Goal: Task Accomplishment & Management: Use online tool/utility

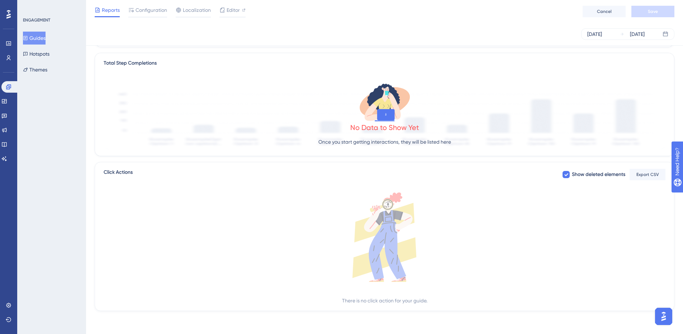
click at [37, 37] on button "Guides" at bounding box center [34, 38] width 23 height 13
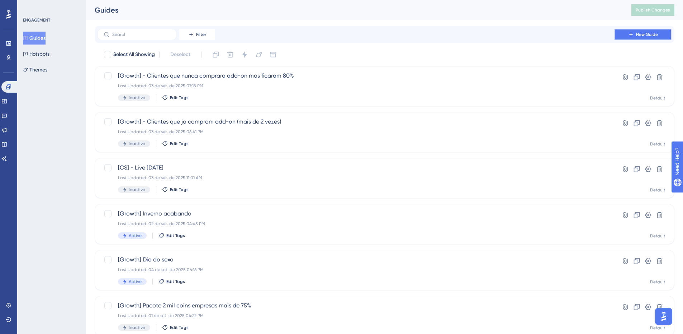
click at [640, 34] on span "New Guide" at bounding box center [647, 35] width 22 height 6
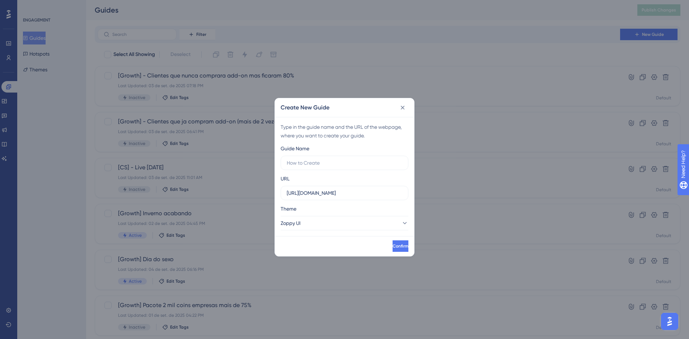
click at [316, 170] on div "Guide Name URL https://app.zoppy.com.br Theme Zoppy UI" at bounding box center [345, 187] width 128 height 86
click at [312, 166] on input "text" at bounding box center [345, 163] width 116 height 8
type input "[Growth] Dia do irmão"
click at [343, 218] on button "Zoppy UI" at bounding box center [345, 223] width 128 height 14
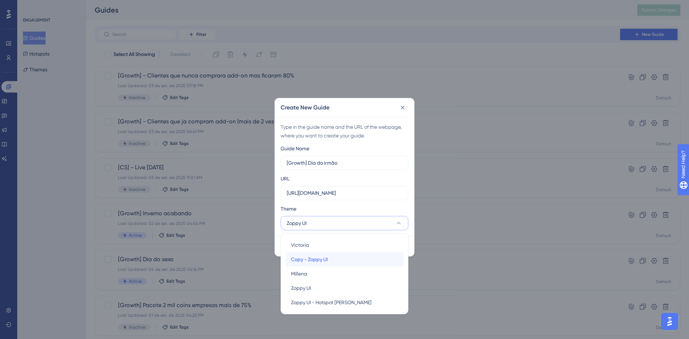
click at [316, 265] on div "Copy - Zoppy UI Copy - Zoppy UI" at bounding box center [344, 259] width 107 height 14
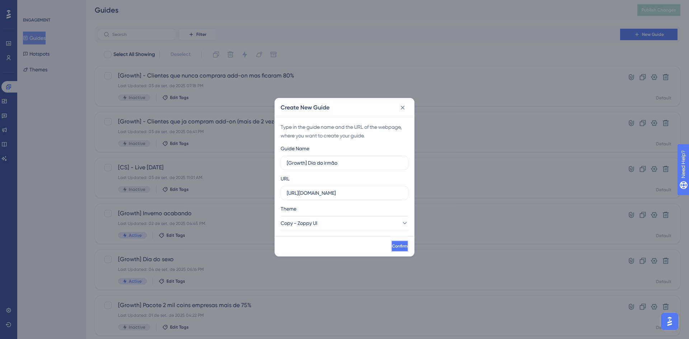
click at [391, 250] on button "Confirm" at bounding box center [399, 245] width 17 height 11
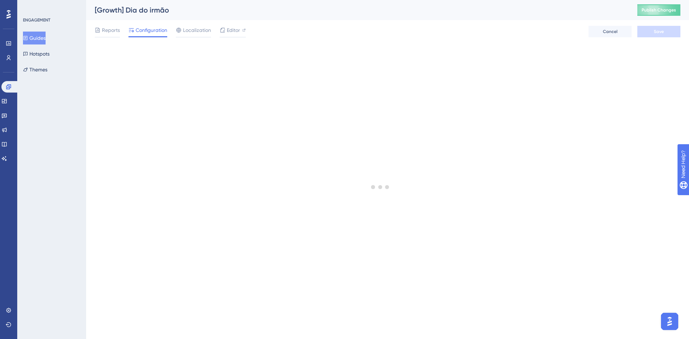
click at [42, 39] on button "Guides" at bounding box center [34, 38] width 23 height 13
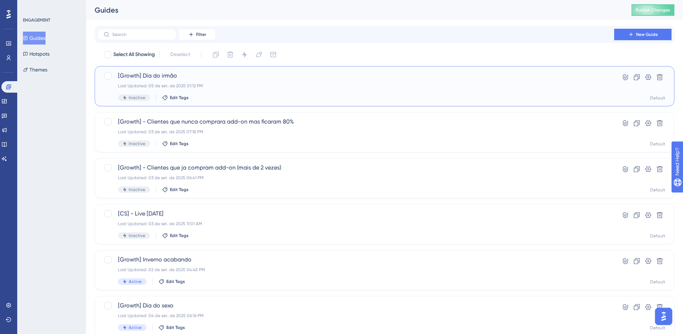
click at [183, 71] on div "[Growth] Dia do irmão Last Updated: 05 de set. de 2025 01:12 PM Inactive Edit T…" at bounding box center [385, 86] width 580 height 40
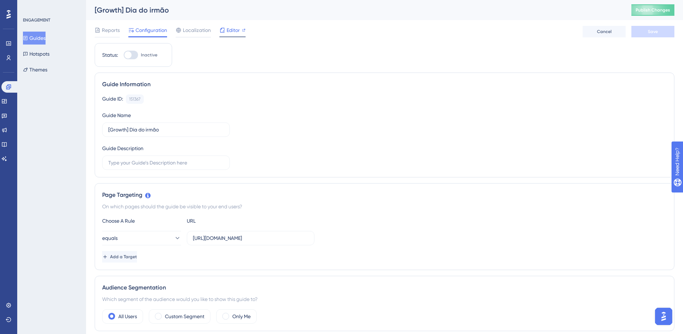
click at [228, 34] on span "Editor" at bounding box center [233, 30] width 13 height 9
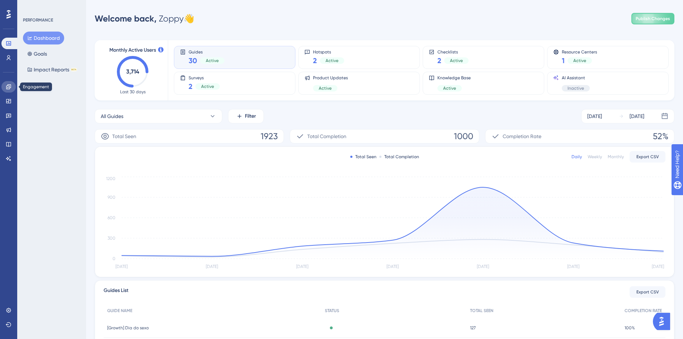
click at [13, 87] on link at bounding box center [8, 86] width 14 height 11
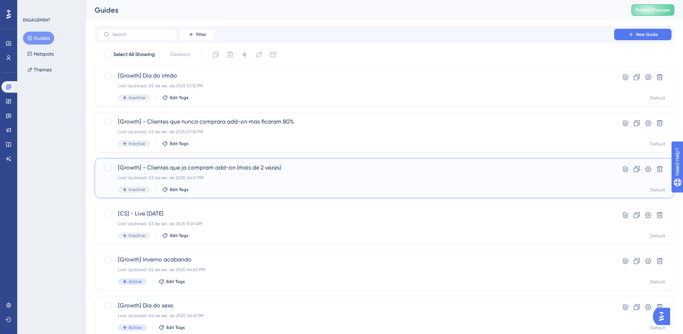
click at [300, 164] on span "[Growth] - Clientes que ja compram add-on (mais de 2 vezes)" at bounding box center [356, 167] width 476 height 9
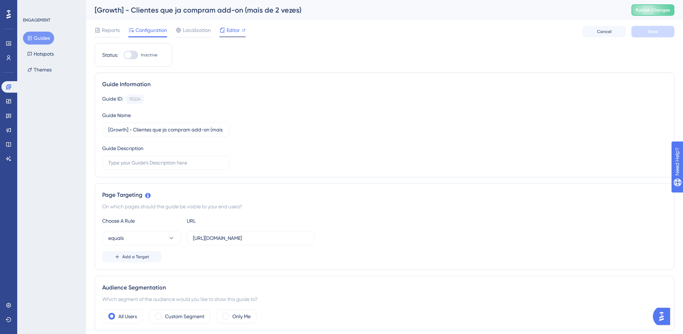
click at [229, 34] on span "Editor" at bounding box center [233, 30] width 13 height 9
click at [39, 38] on button "Guides" at bounding box center [38, 38] width 31 height 13
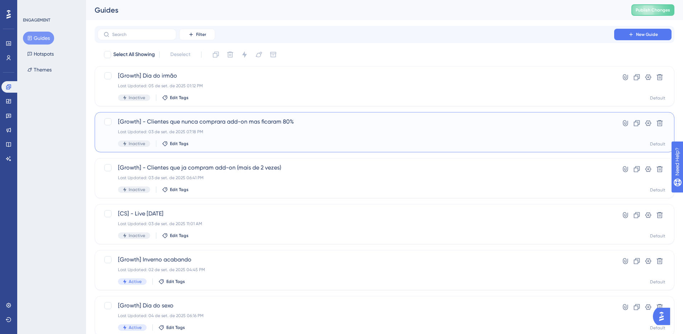
click at [244, 129] on div "Last Updated: 03 de set. de 2025 07:18 PM" at bounding box center [356, 132] width 476 height 6
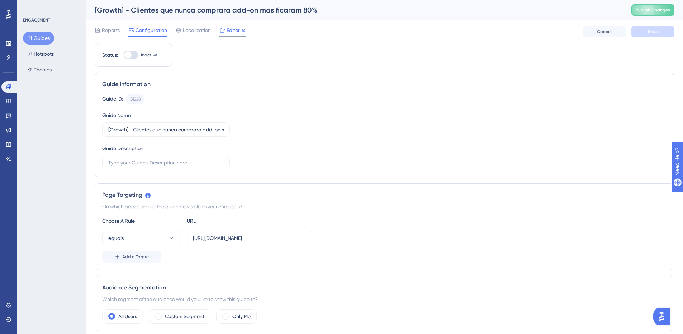
click at [226, 31] on div "Editor" at bounding box center [233, 30] width 26 height 9
